Goal: Use online tool/utility: Use online tool/utility

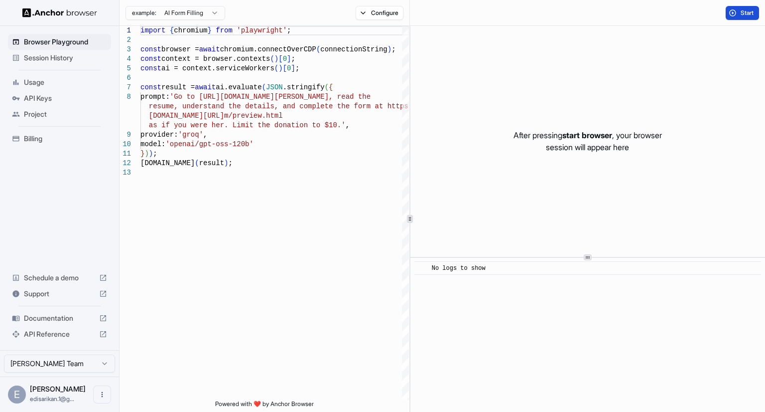
click at [729, 11] on button "Start" at bounding box center [742, 13] width 33 height 14
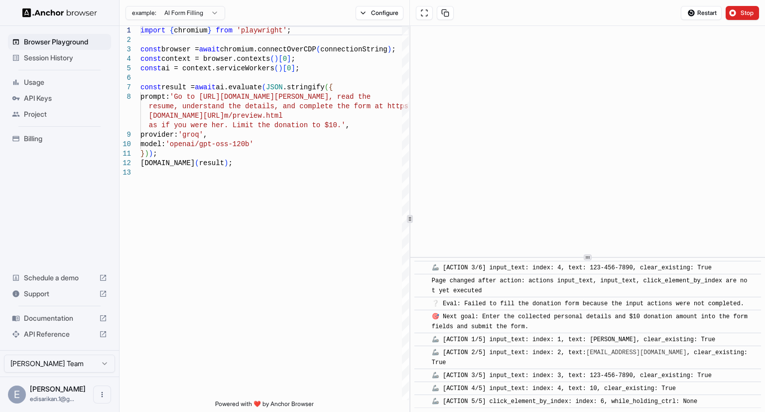
scroll to position [705, 0]
